Goal: Information Seeking & Learning: Learn about a topic

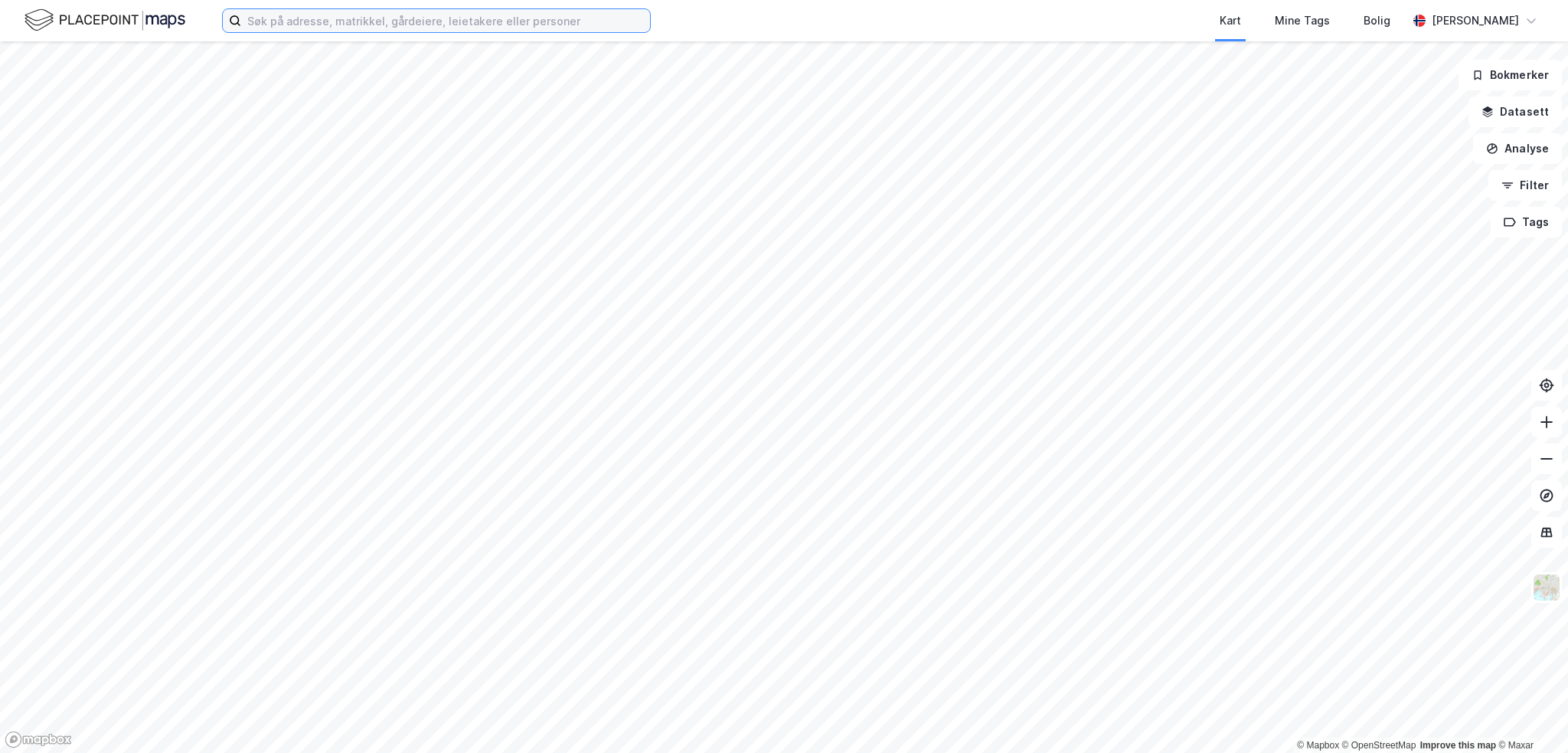
click at [319, 13] on input at bounding box center [445, 20] width 409 height 23
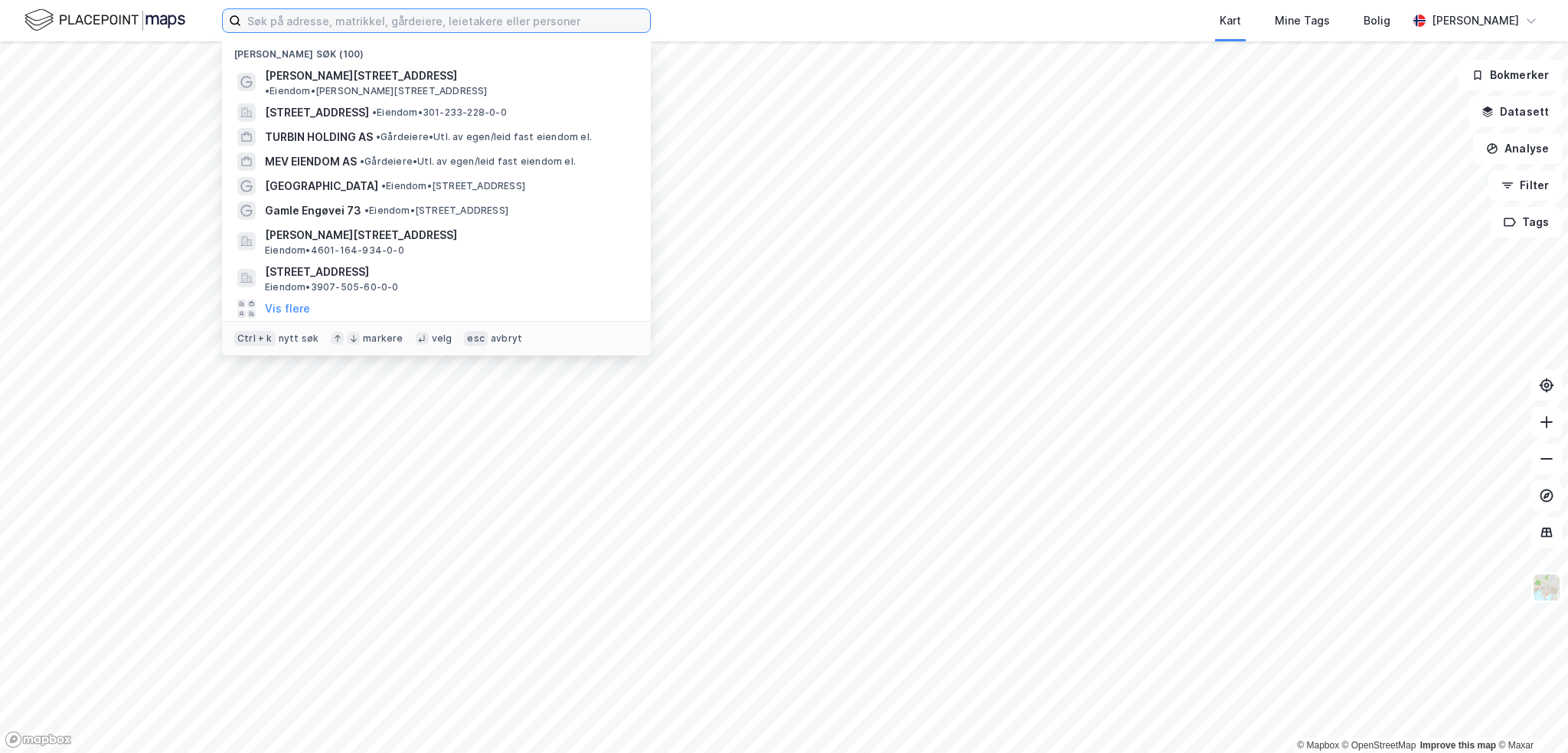
paste input "Borgeskogsvingen 5"
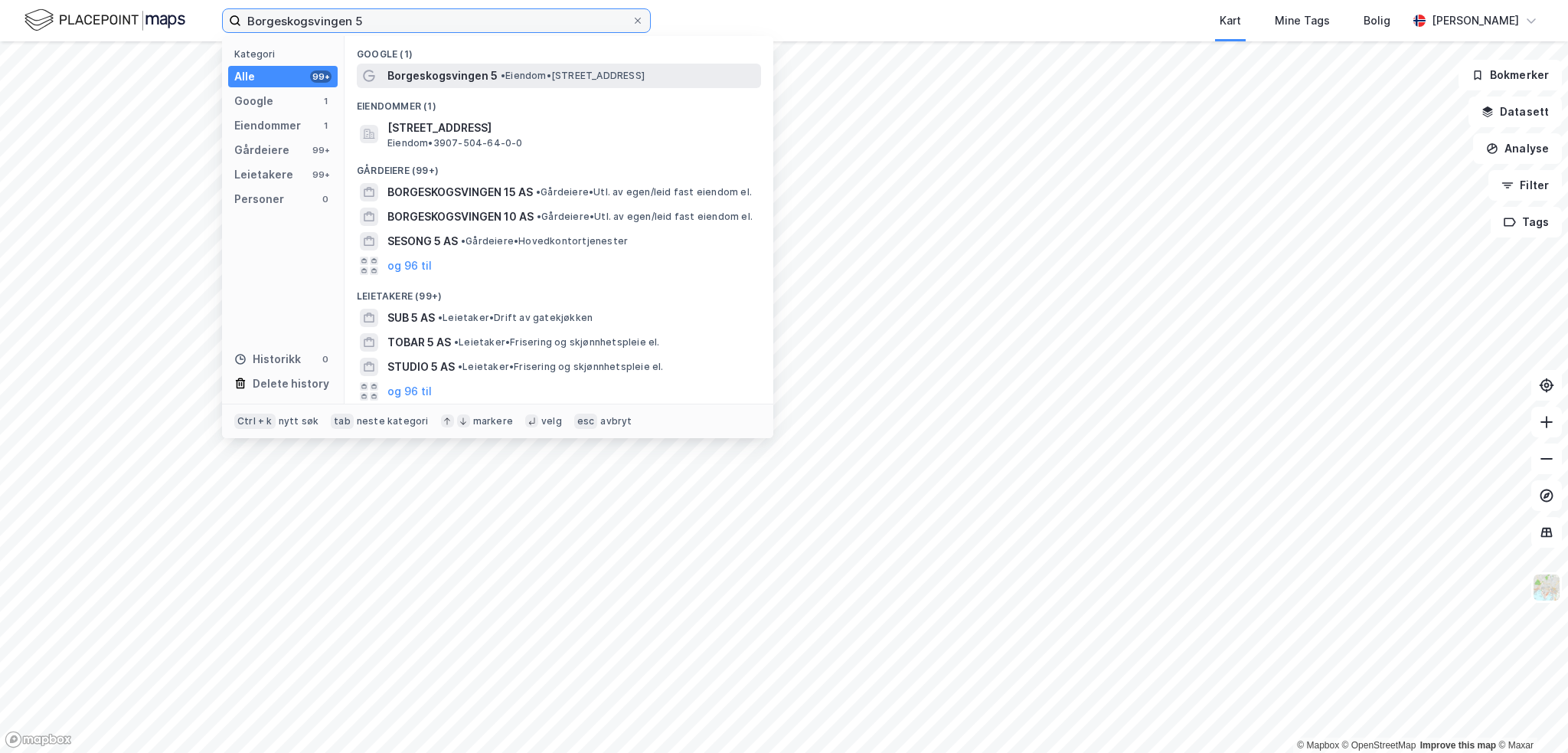
type input "Borgeskogsvingen 5"
click at [410, 70] on span "Borgeskogsvingen 5" at bounding box center [442, 76] width 110 height 18
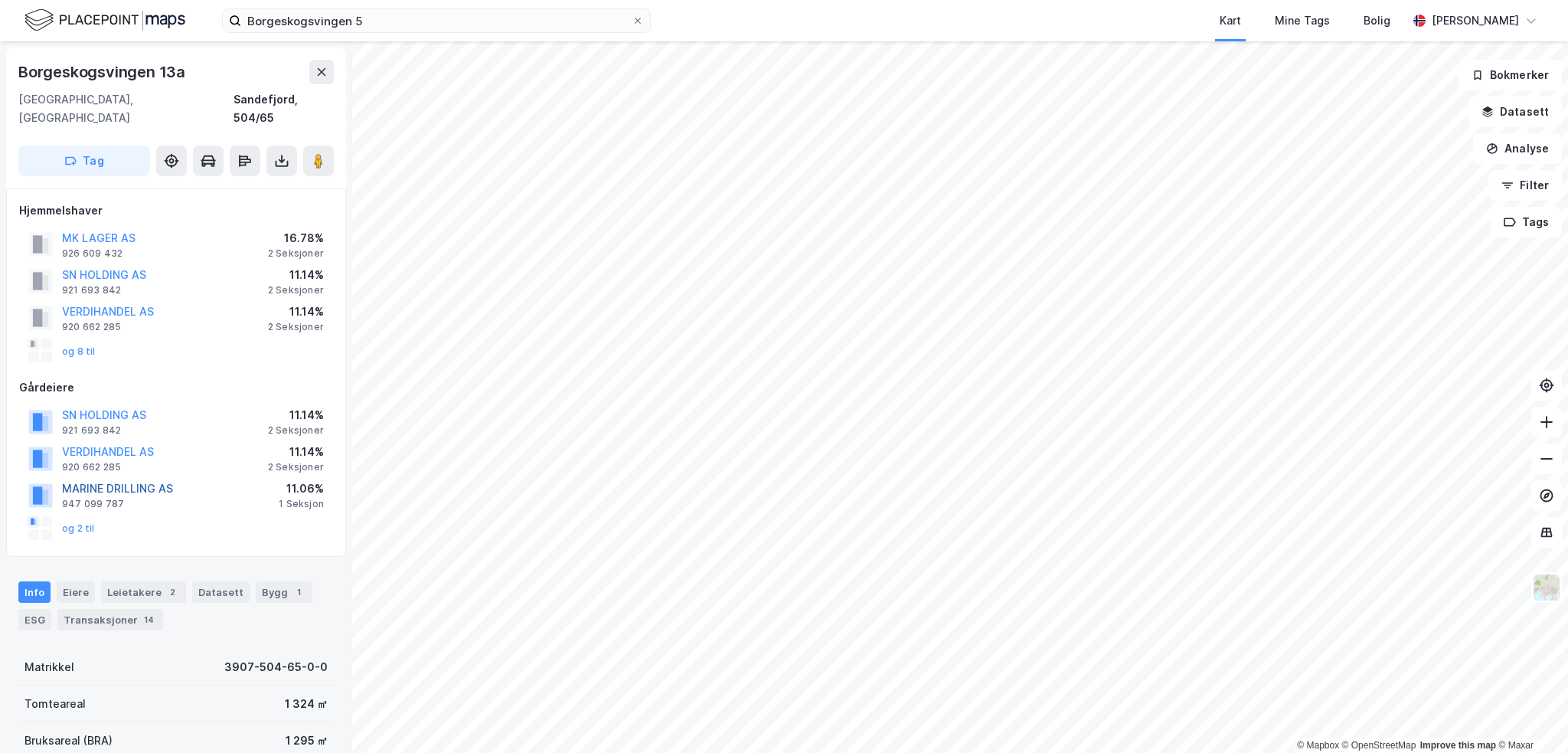
click at [0, 0] on button "MARINE DRILLING AS" at bounding box center [0, 0] width 0 height 0
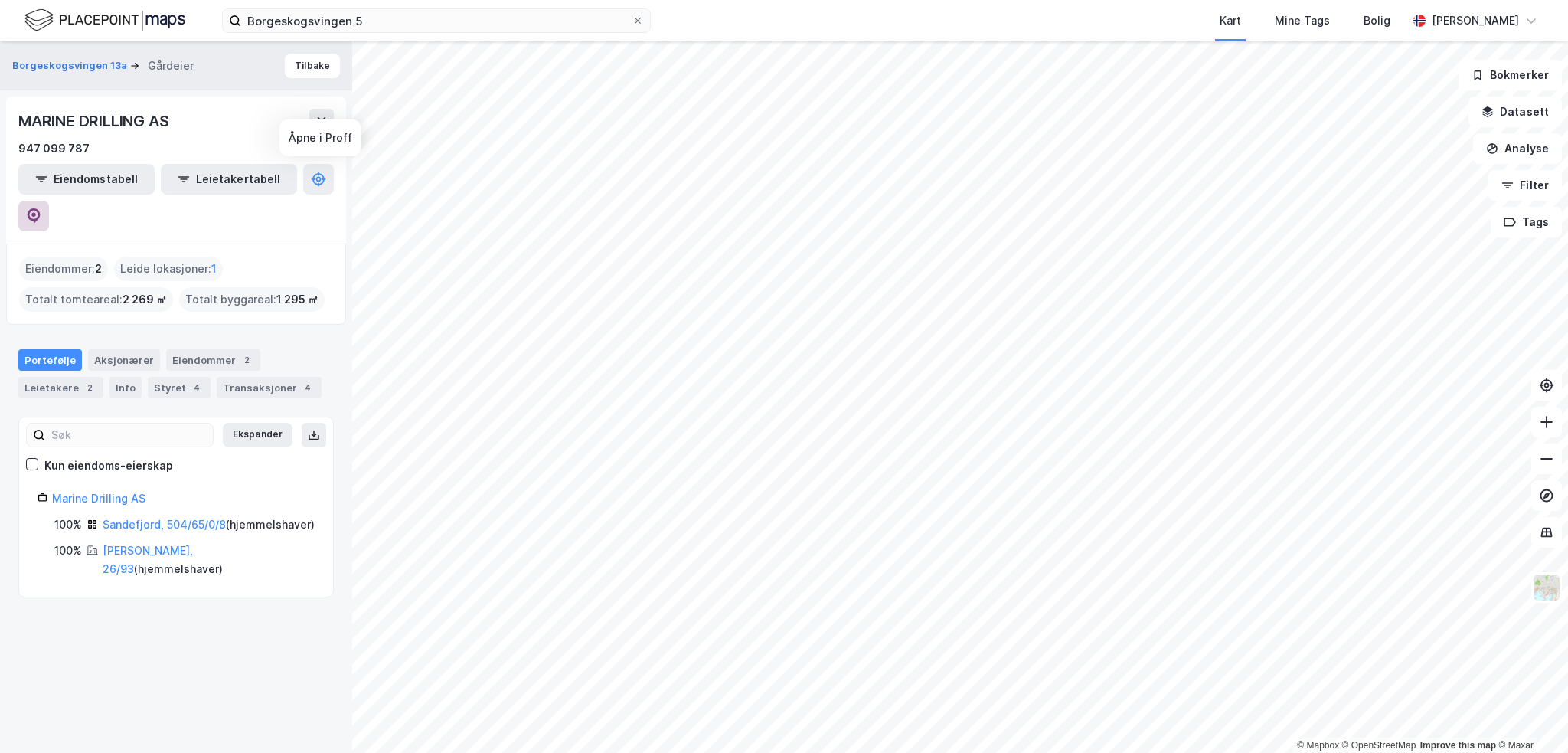
click at [49, 201] on button at bounding box center [34, 216] width 30 height 30
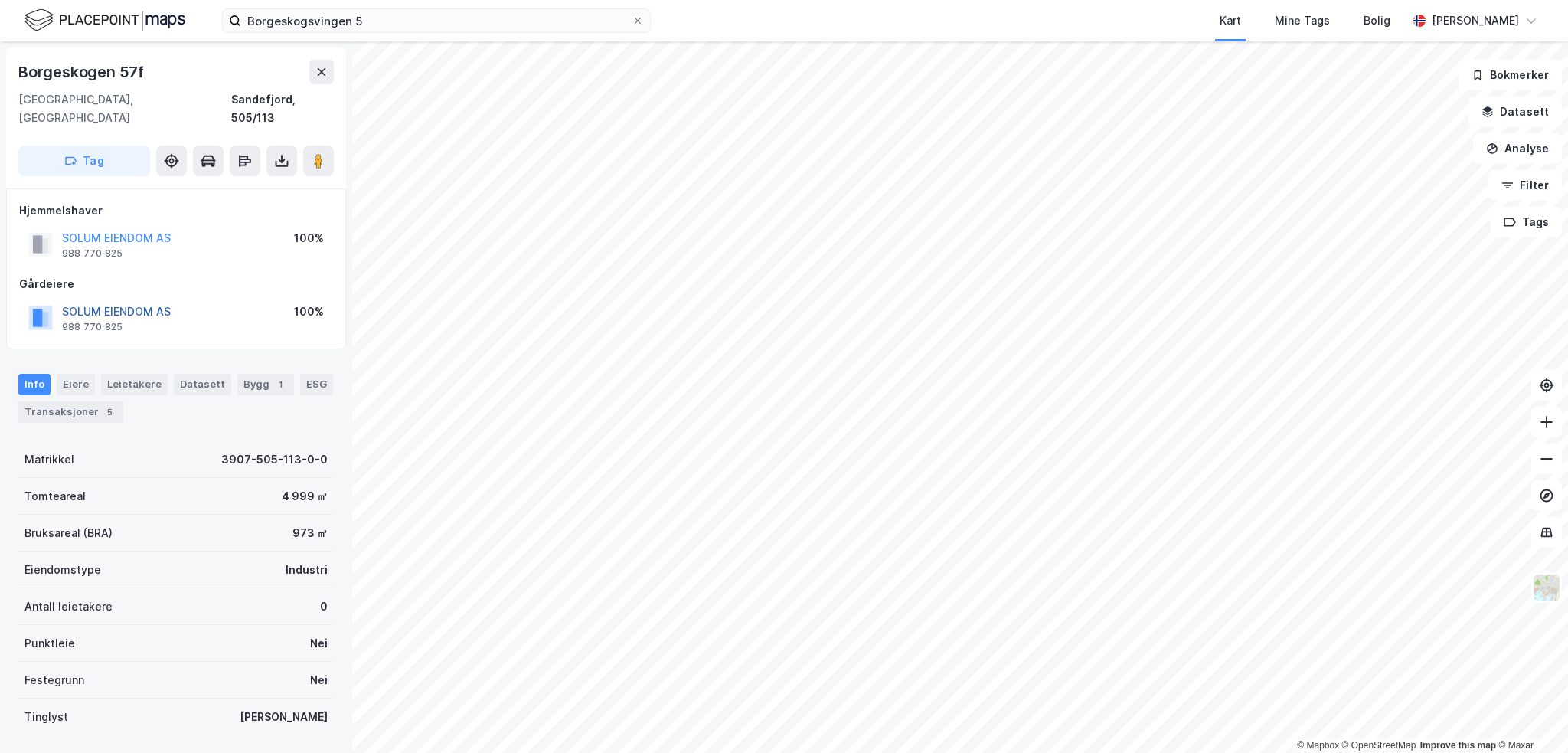
drag, startPoint x: 142, startPoint y: 290, endPoint x: 112, endPoint y: 297, distance: 30.8
click at [110, 303] on div "SOLUM EIENDOM AS" at bounding box center [116, 312] width 108 height 18
click at [0, 0] on button "SOLUM EIENDOM AS" at bounding box center [0, 0] width 0 height 0
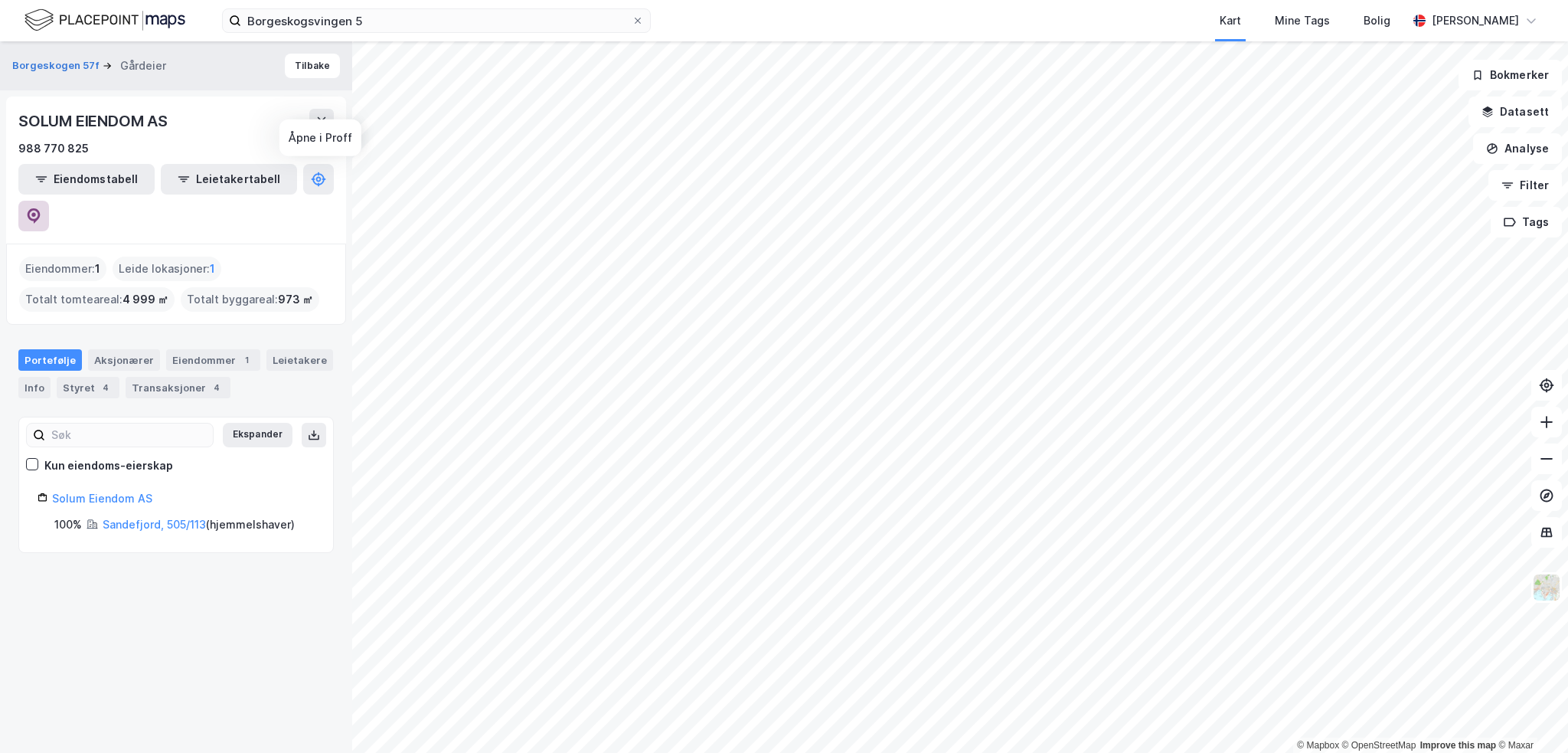
click at [40, 208] on icon at bounding box center [34, 216] width 13 height 15
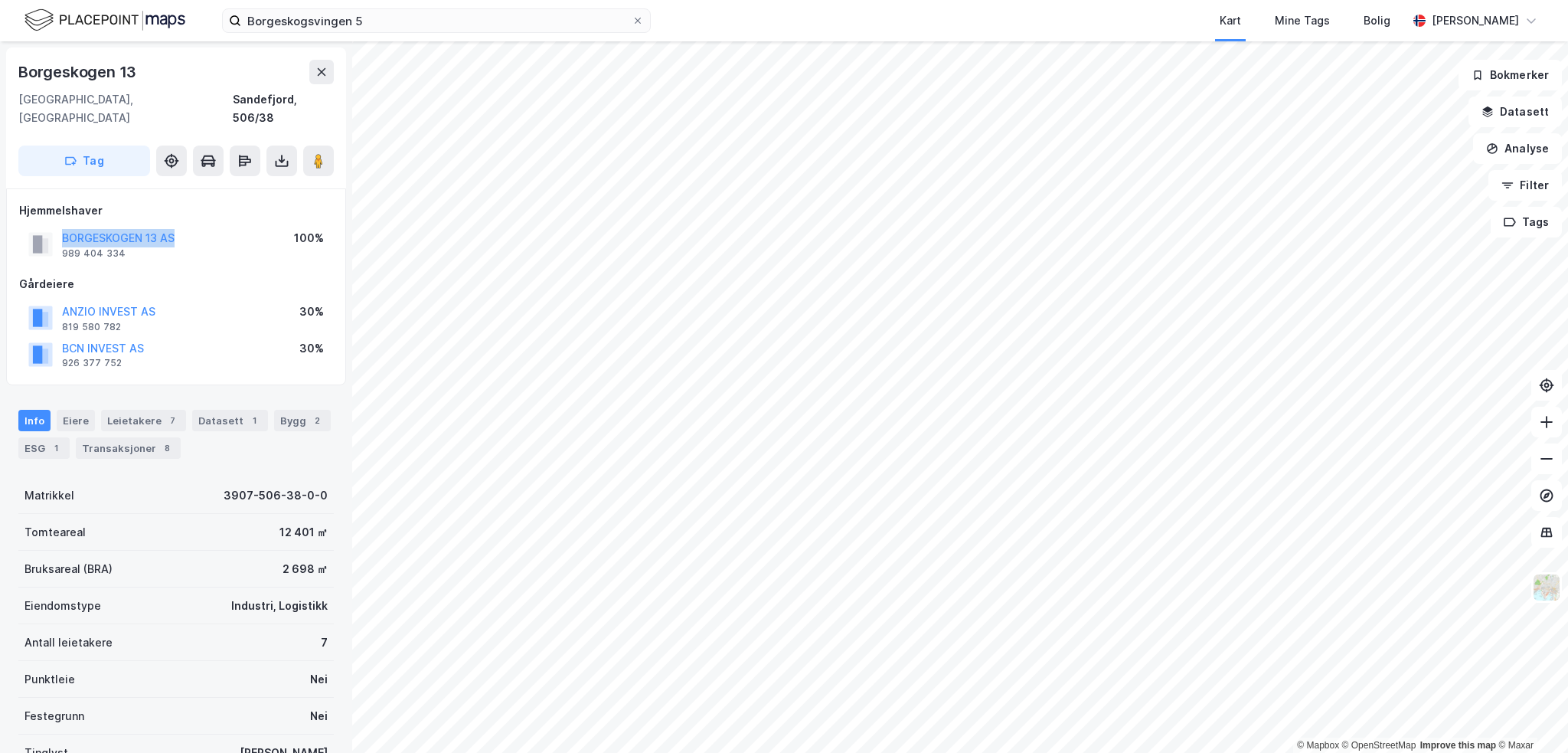
drag, startPoint x: 198, startPoint y: 212, endPoint x: 55, endPoint y: 213, distance: 143.0
click at [55, 226] on div "BORGESKOGEN 13 AS 989 404 334 100%" at bounding box center [176, 245] width 314 height 37
copy button "BORGESKOGEN 13 AS"
